Goal: Find specific page/section: Find specific page/section

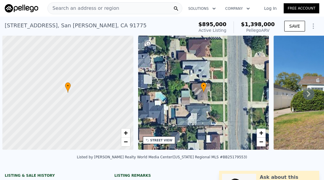
click at [131, 9] on div "Search an address or region" at bounding box center [114, 8] width 135 height 12
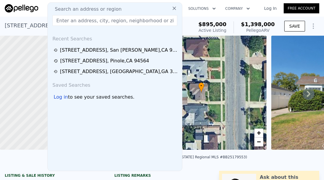
type input "[STREET_ADDRESS]"
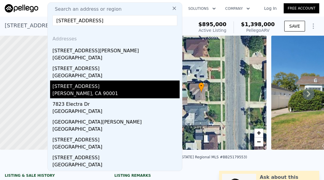
click at [102, 83] on div "[STREET_ADDRESS]" at bounding box center [115, 84] width 127 height 9
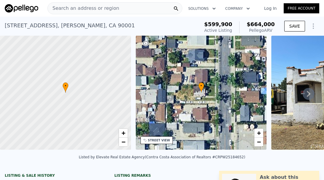
click at [126, 11] on div "Search an address or region" at bounding box center [114, 8] width 135 height 12
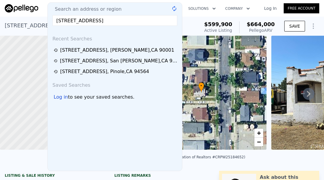
type input "[STREET_ADDRESS]"
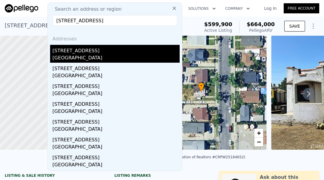
click at [100, 53] on div "[STREET_ADDRESS]" at bounding box center [115, 49] width 127 height 9
